Goal: Transaction & Acquisition: Purchase product/service

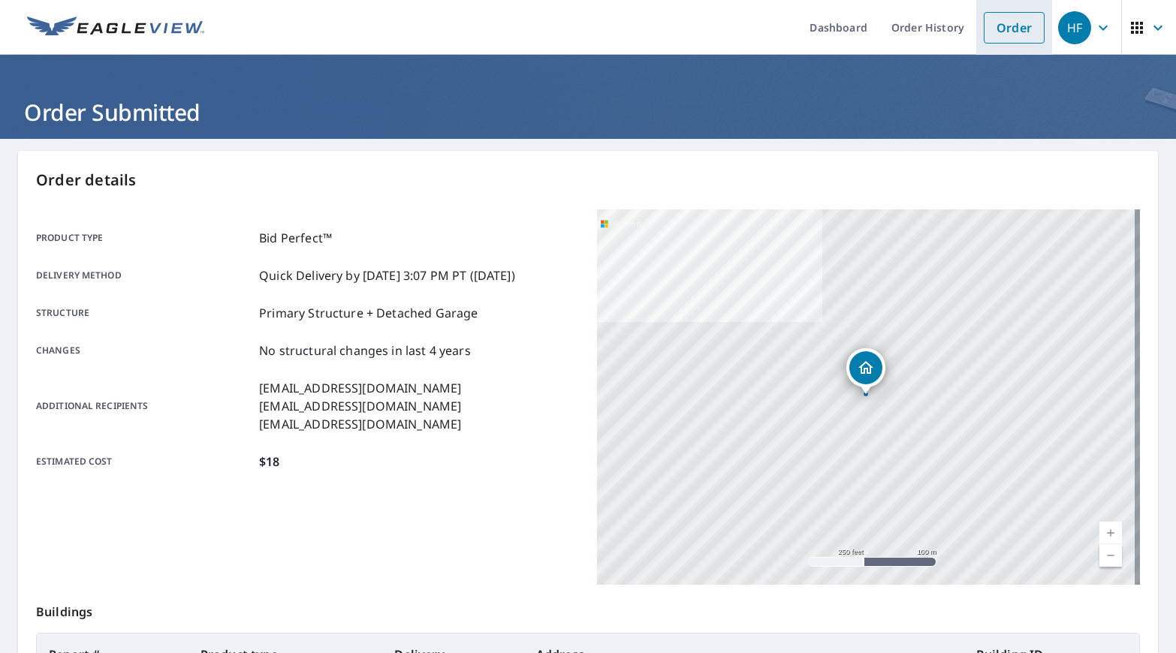
drag, startPoint x: 1001, startPoint y: 11, endPoint x: 975, endPoint y: 24, distance: 28.5
click at [1001, 12] on link "Order" at bounding box center [1014, 28] width 61 height 32
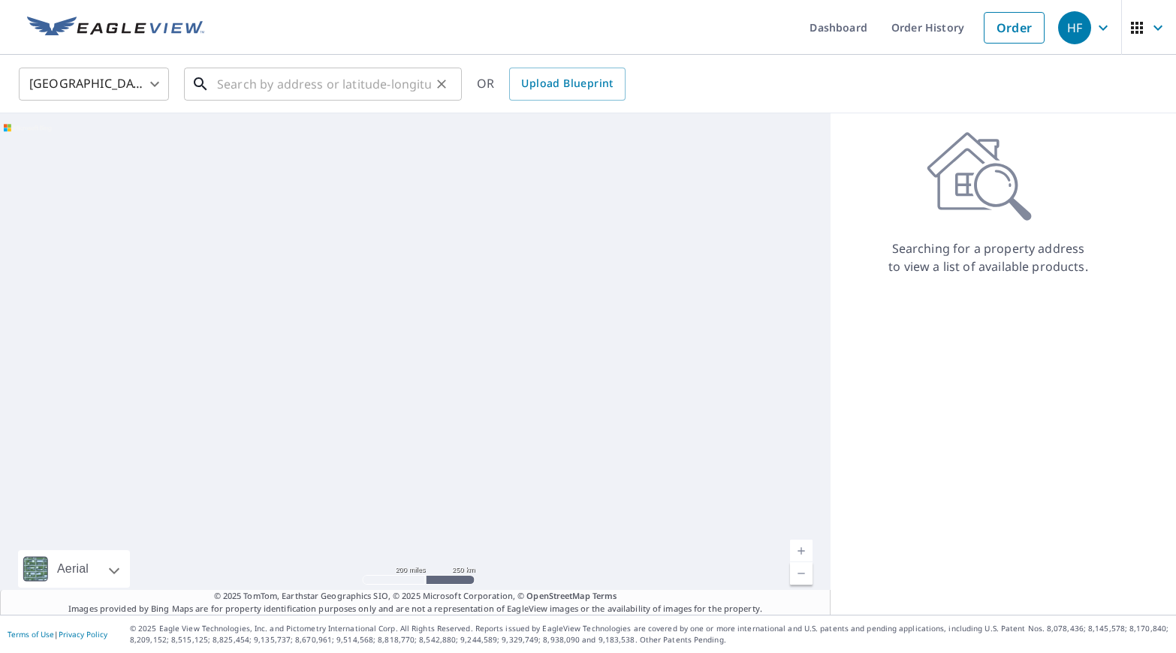
click at [276, 79] on input "text" at bounding box center [324, 84] width 214 height 42
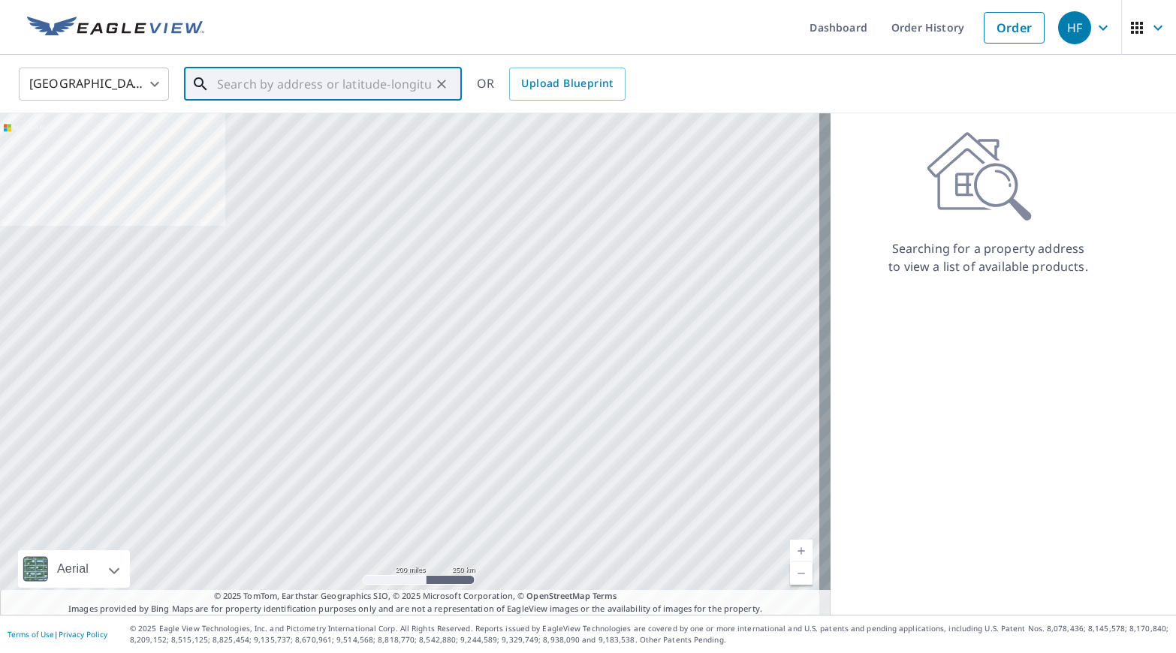
paste input "[STREET_ADDRESS]"
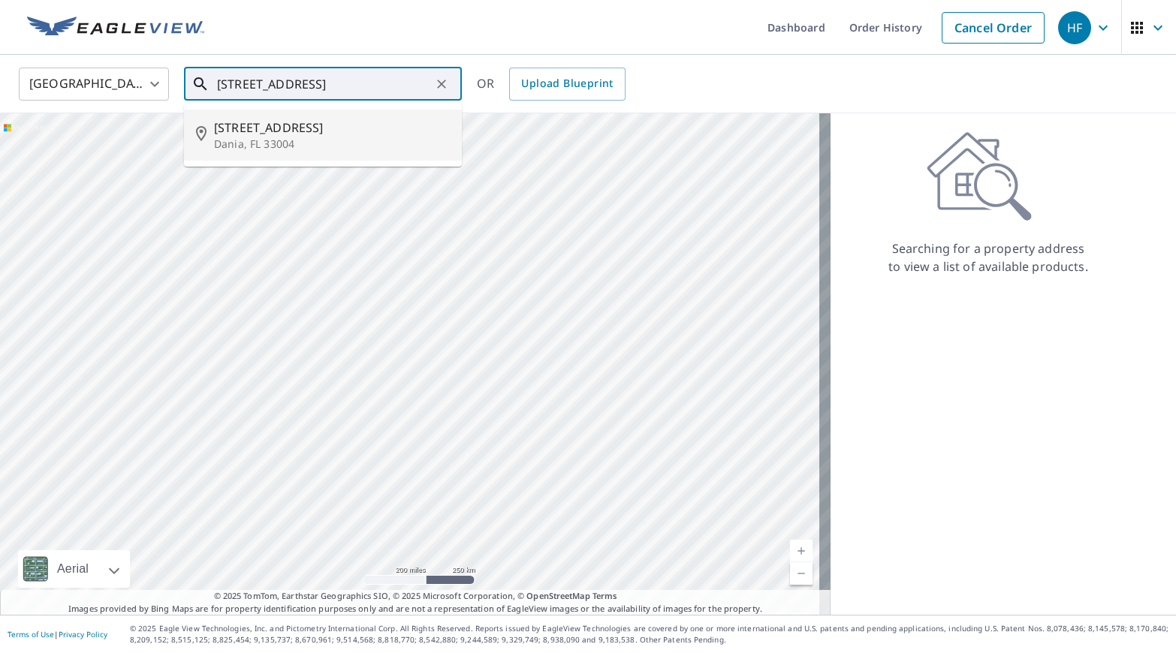
click at [345, 137] on p "Dania, FL 33004" at bounding box center [332, 144] width 236 height 15
type input "[STREET_ADDRESS]"
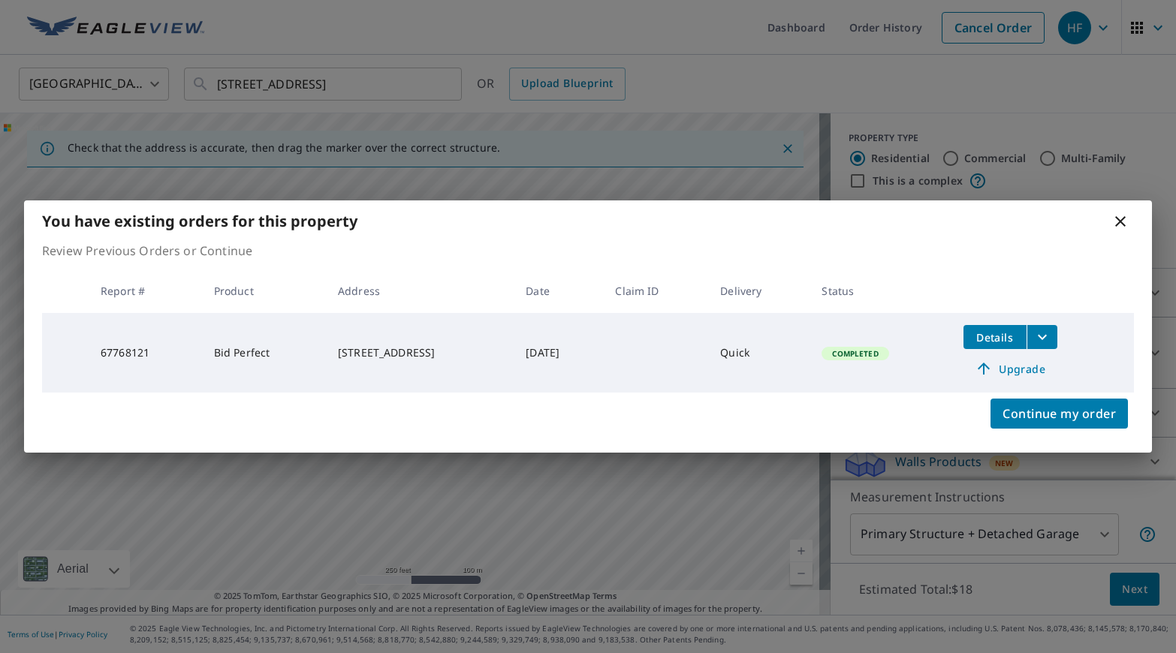
click at [1121, 229] on icon at bounding box center [1120, 221] width 18 height 18
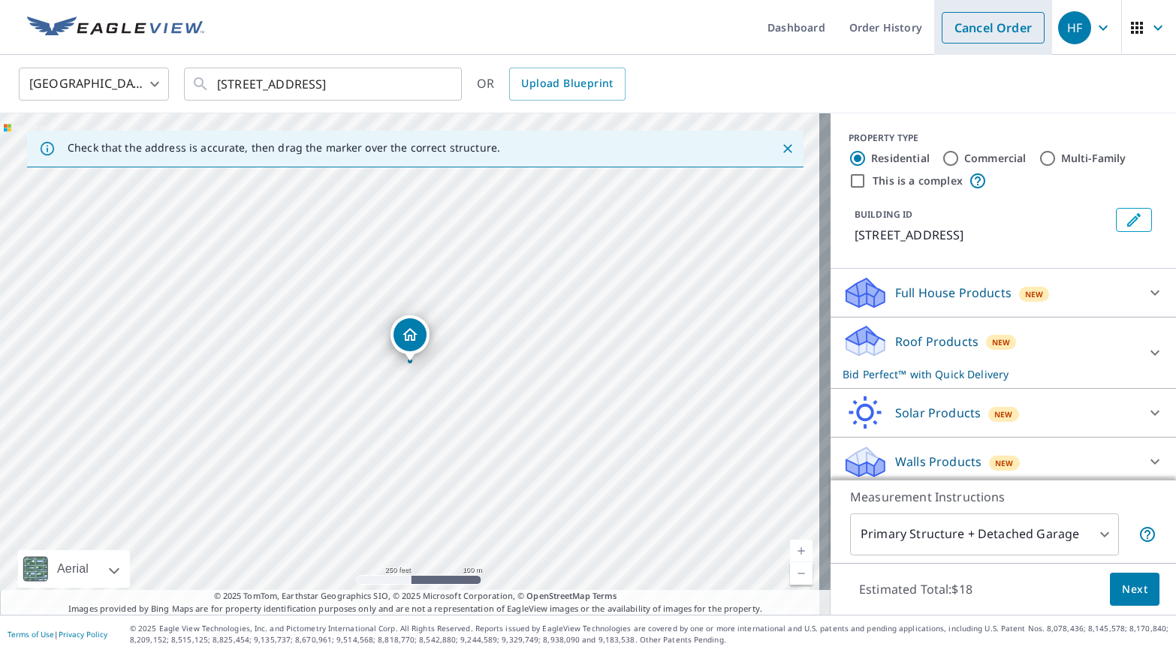
click at [962, 41] on link "Cancel Order" at bounding box center [992, 28] width 103 height 32
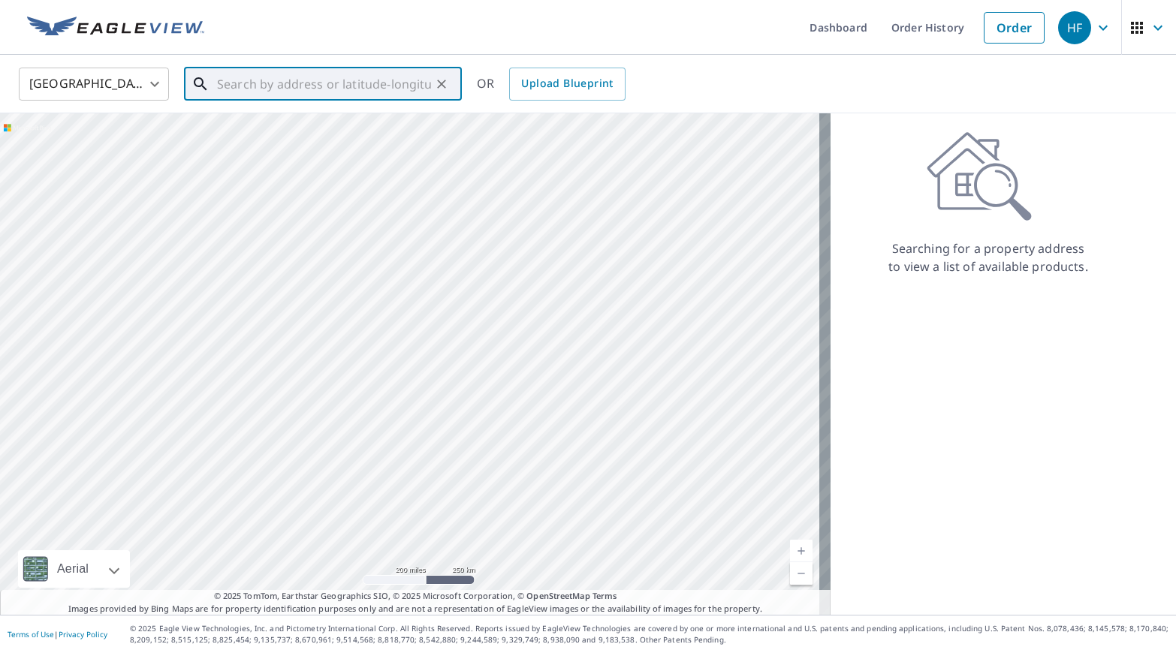
click at [239, 84] on input "text" at bounding box center [324, 84] width 214 height 42
paste input "[STREET_ADDRESS]"
click at [342, 138] on p "[GEOGRAPHIC_DATA]" at bounding box center [332, 144] width 236 height 15
type input "[STREET_ADDRESS]"
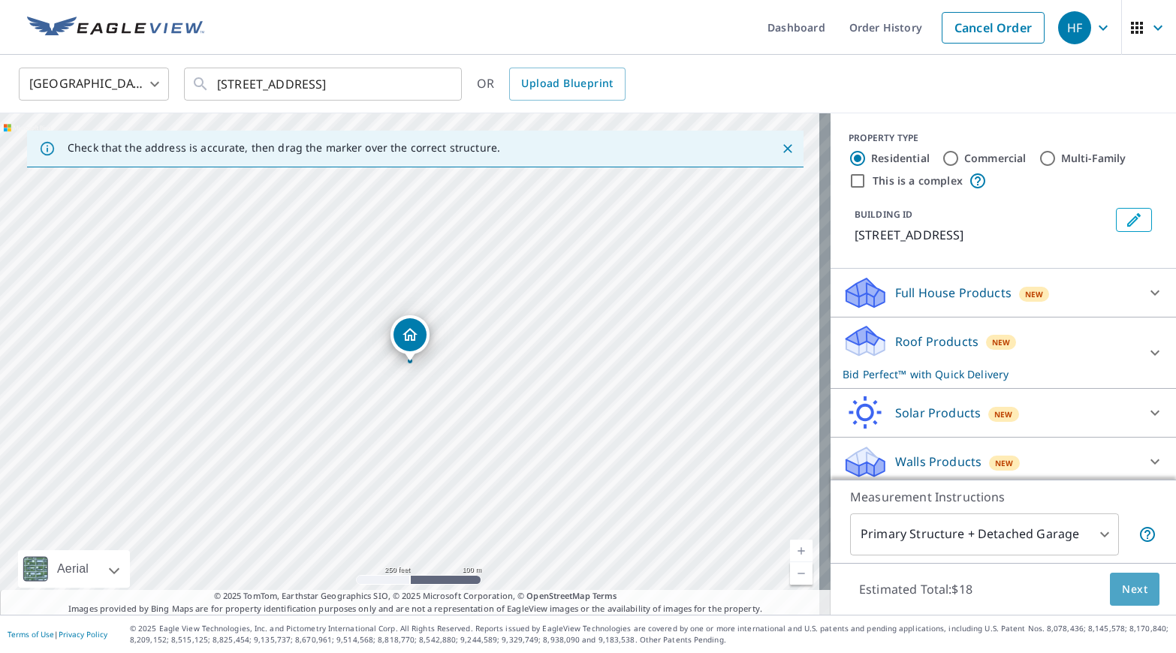
click at [1122, 587] on span "Next" at bounding box center [1135, 589] width 26 height 19
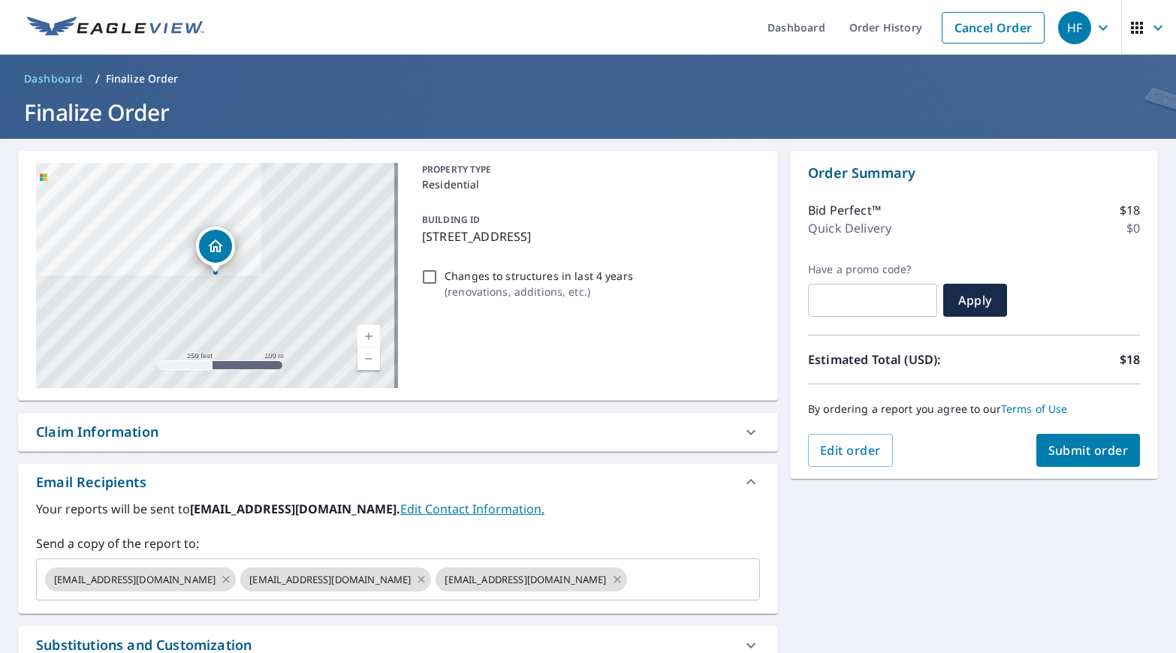
click at [1050, 447] on span "Submit order" at bounding box center [1088, 450] width 80 height 17
checkbox input "true"
